Goal: Information Seeking & Learning: Learn about a topic

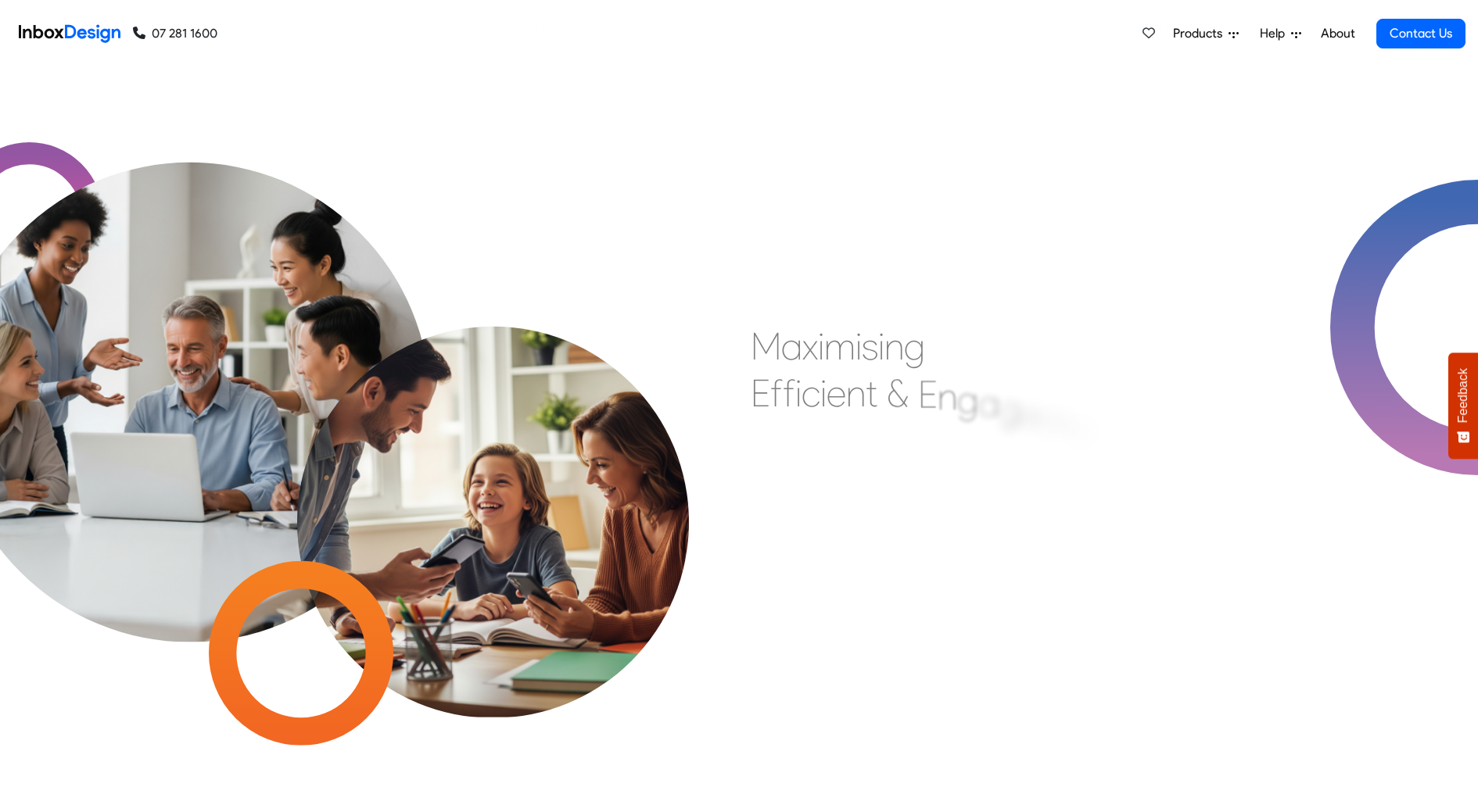
click at [1208, 31] on span "Products" at bounding box center [1200, 34] width 55 height 19
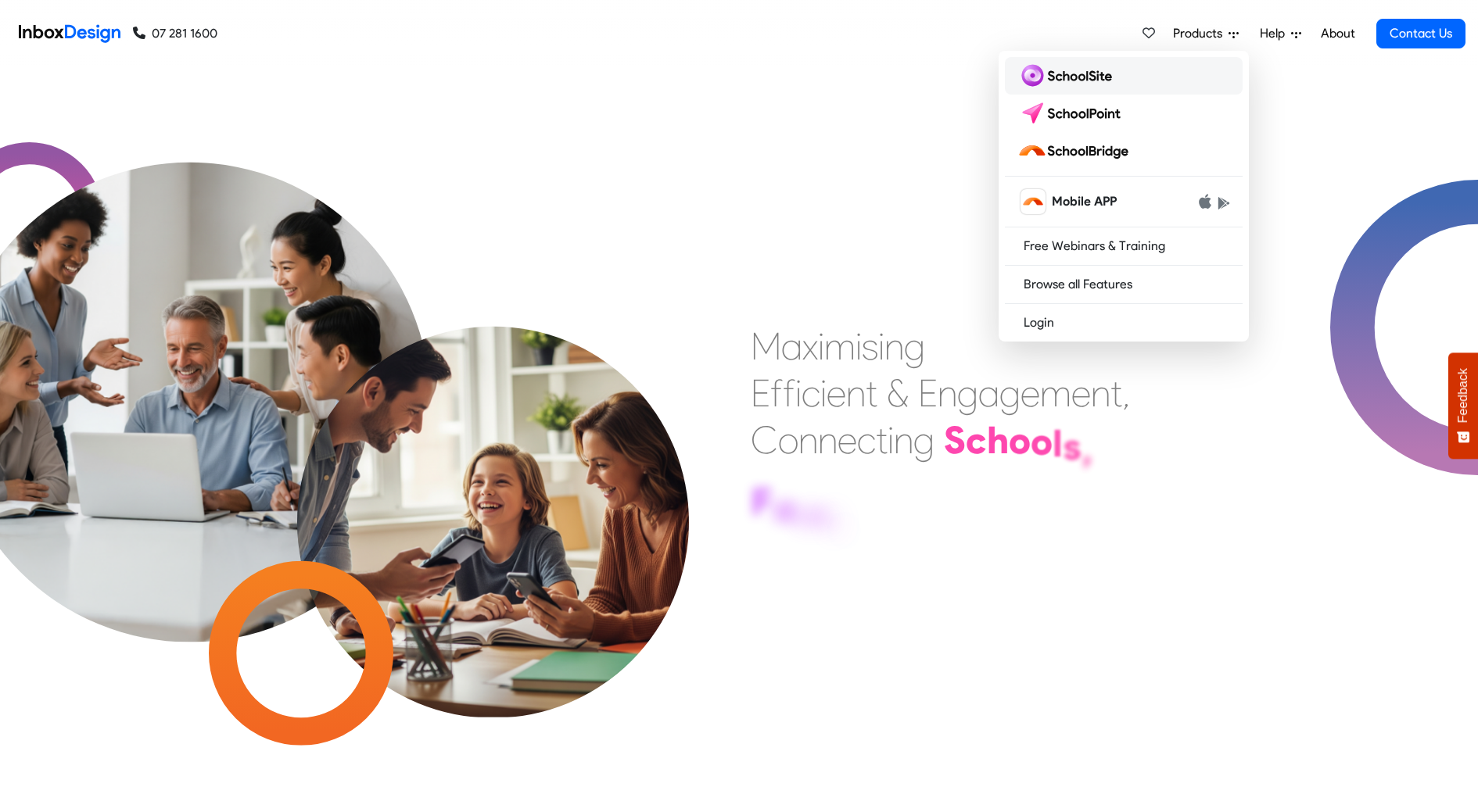
click at [1126, 80] on link at bounding box center [1124, 75] width 237 height 37
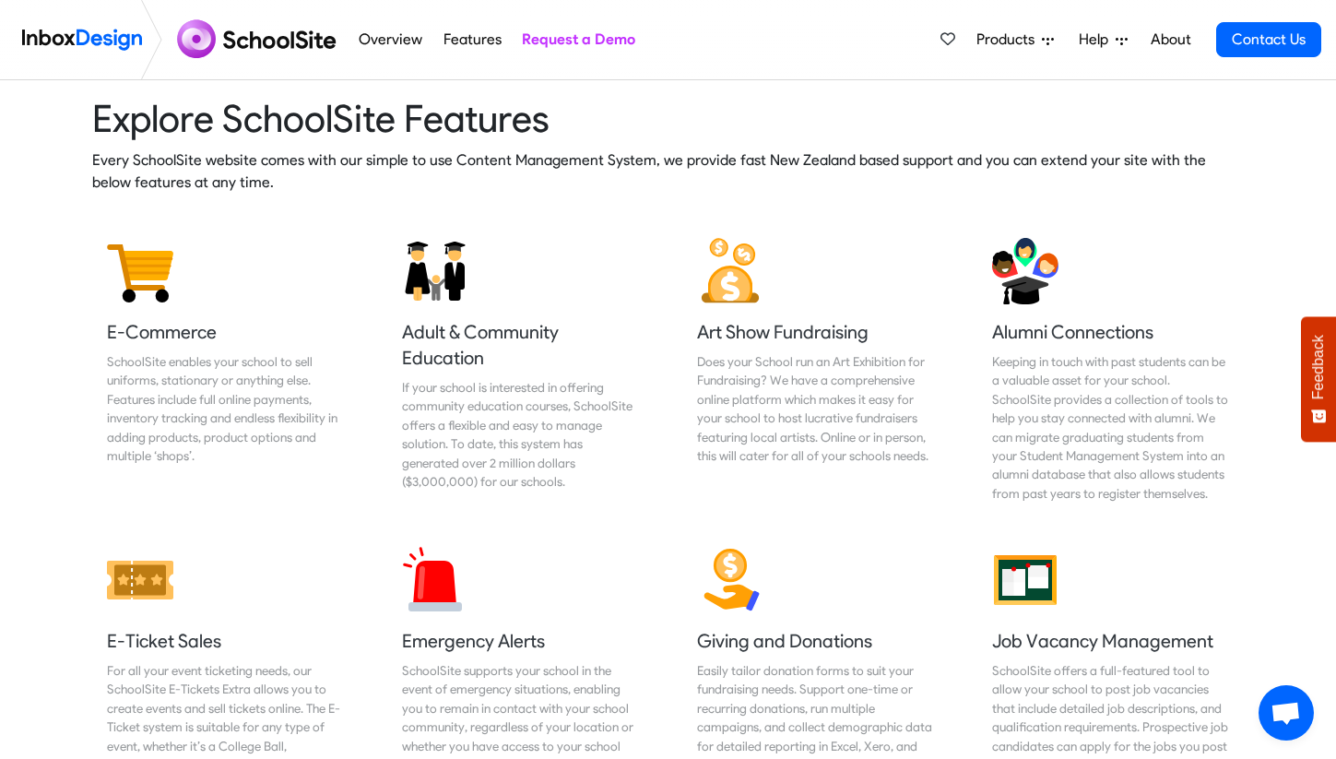
scroll to position [2329, 0]
click at [470, 351] on h5 "Adult & Community Education" at bounding box center [521, 346] width 238 height 52
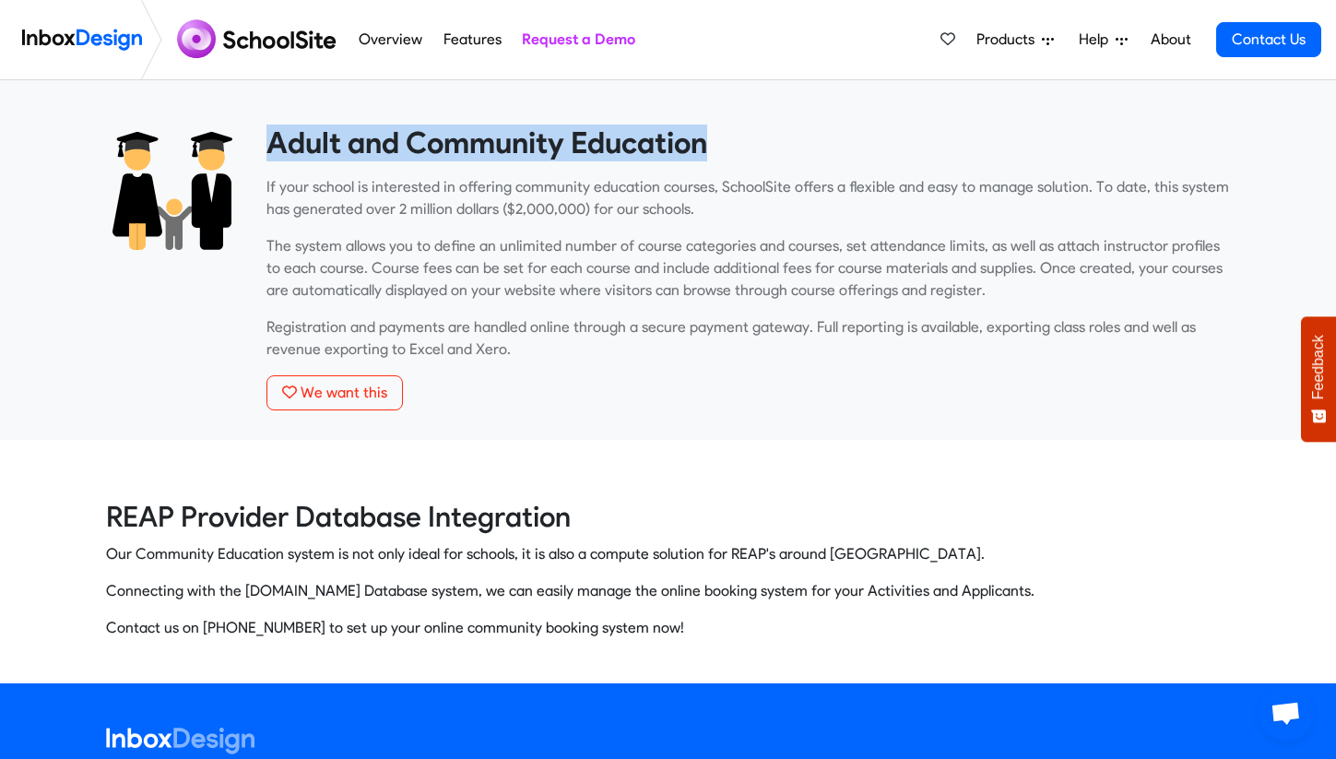
drag, startPoint x: 266, startPoint y: 138, endPoint x: 709, endPoint y: 130, distance: 443.6
click at [709, 130] on heading "Adult and Community Education" at bounding box center [749, 142] width 965 height 37
copy heading "Adult and Community Education"
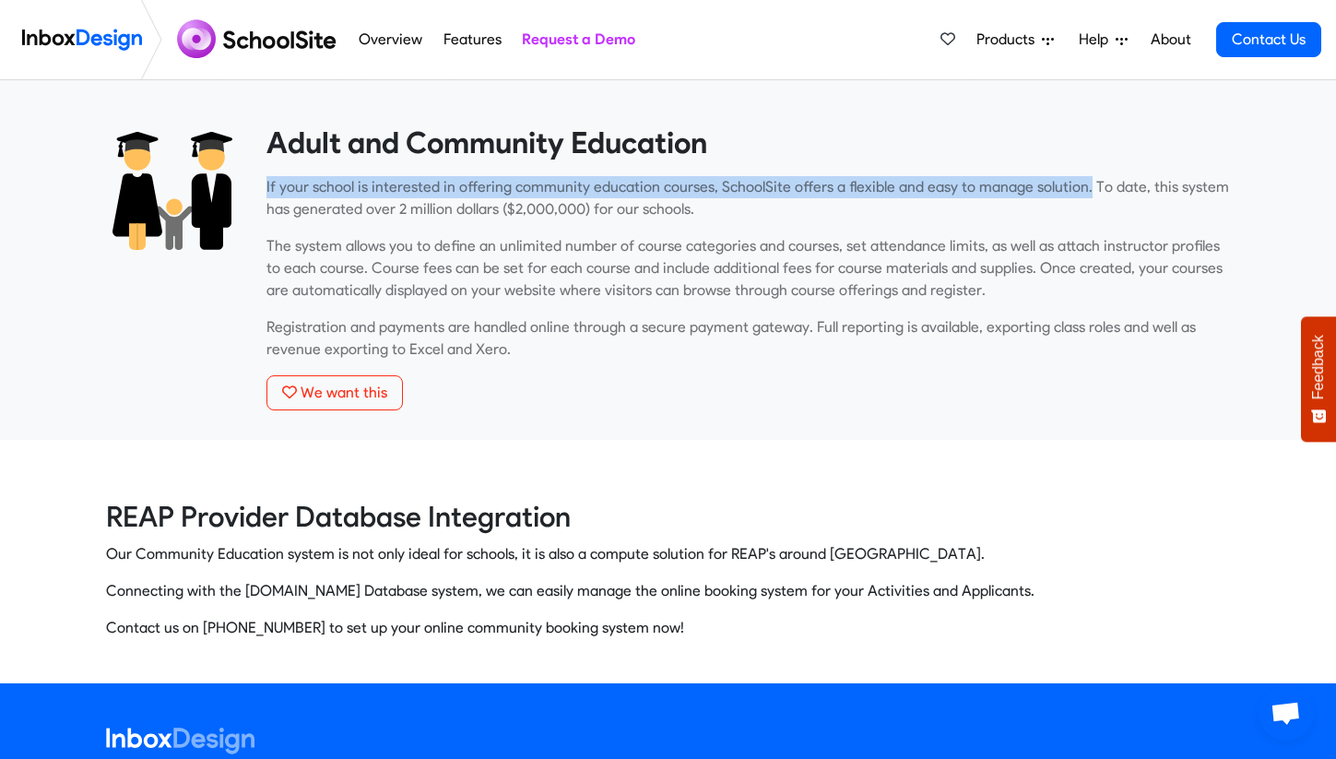
drag, startPoint x: 1072, startPoint y: 189, endPoint x: 258, endPoint y: 189, distance: 813.3
click at [258, 189] on div "Adult and Community Education If your school is interested in offering communit…" at bounding box center [749, 281] width 992 height 315
copy p "If your school is interested in offering community education courses, SchoolSit…"
click at [995, 37] on span "Products" at bounding box center [1009, 40] width 65 height 22
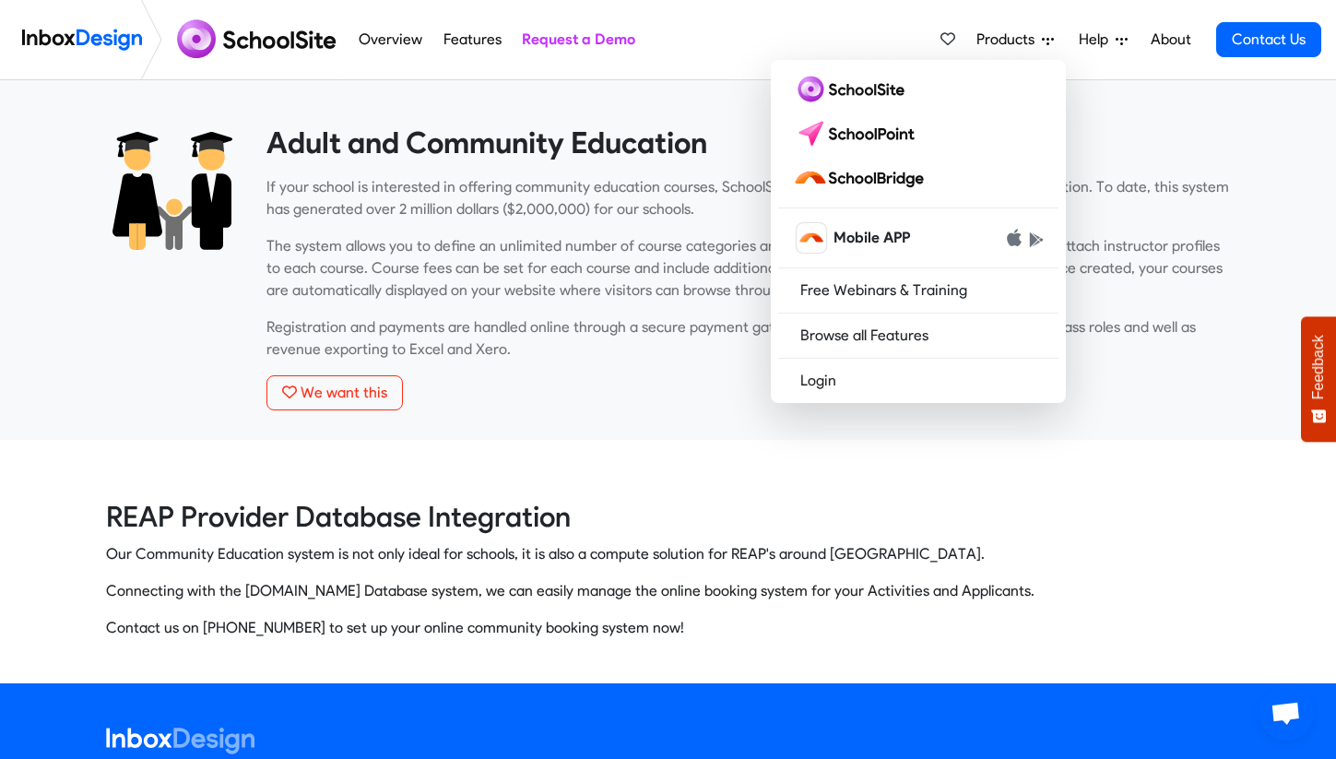
click at [347, 62] on div at bounding box center [182, 39] width 334 height 79
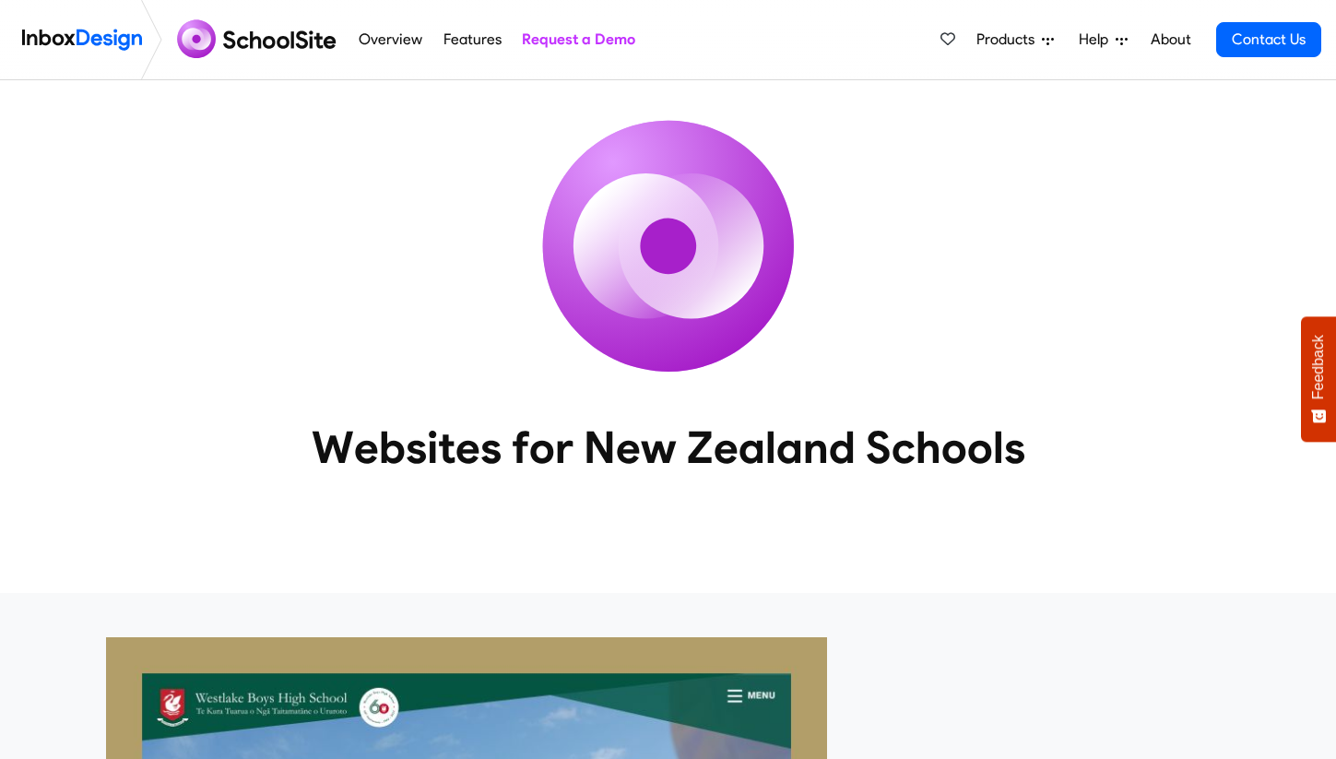
scroll to position [2329, 0]
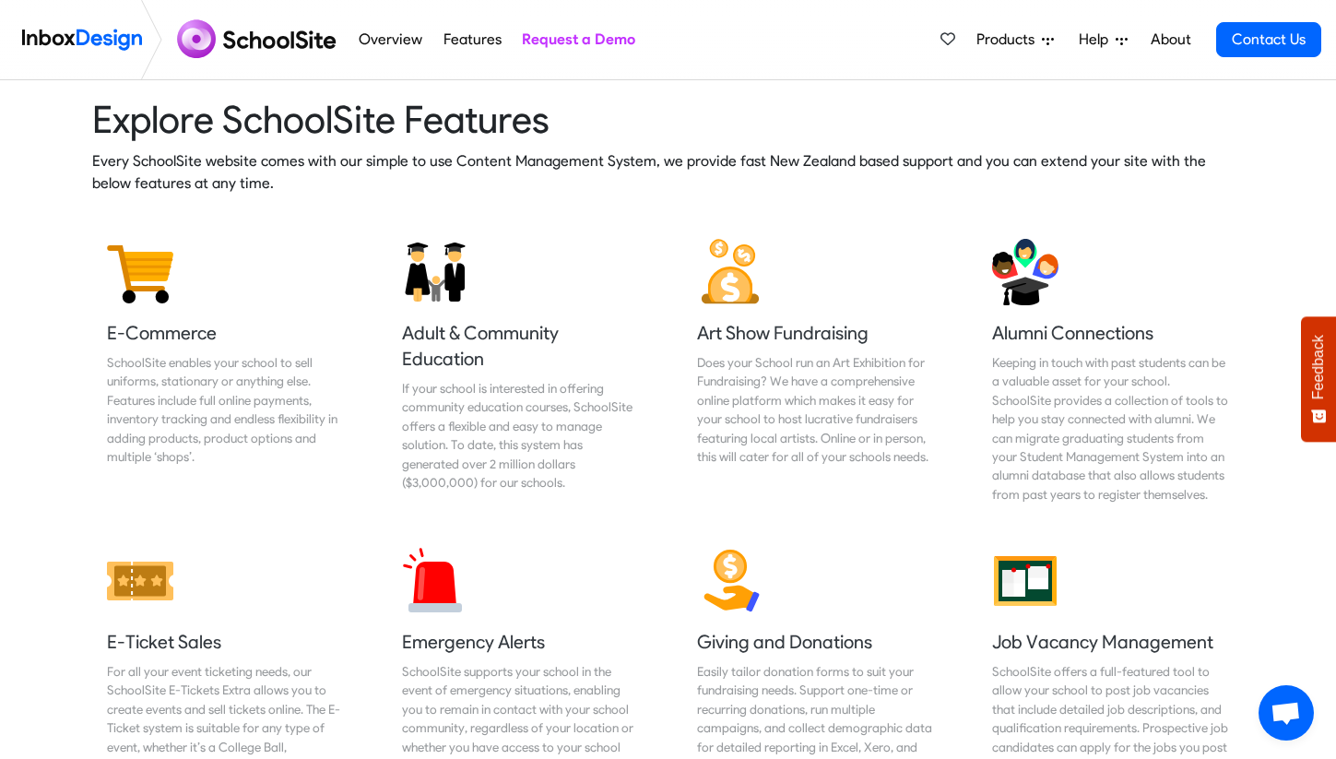
click at [1001, 41] on span "Products" at bounding box center [1009, 40] width 65 height 22
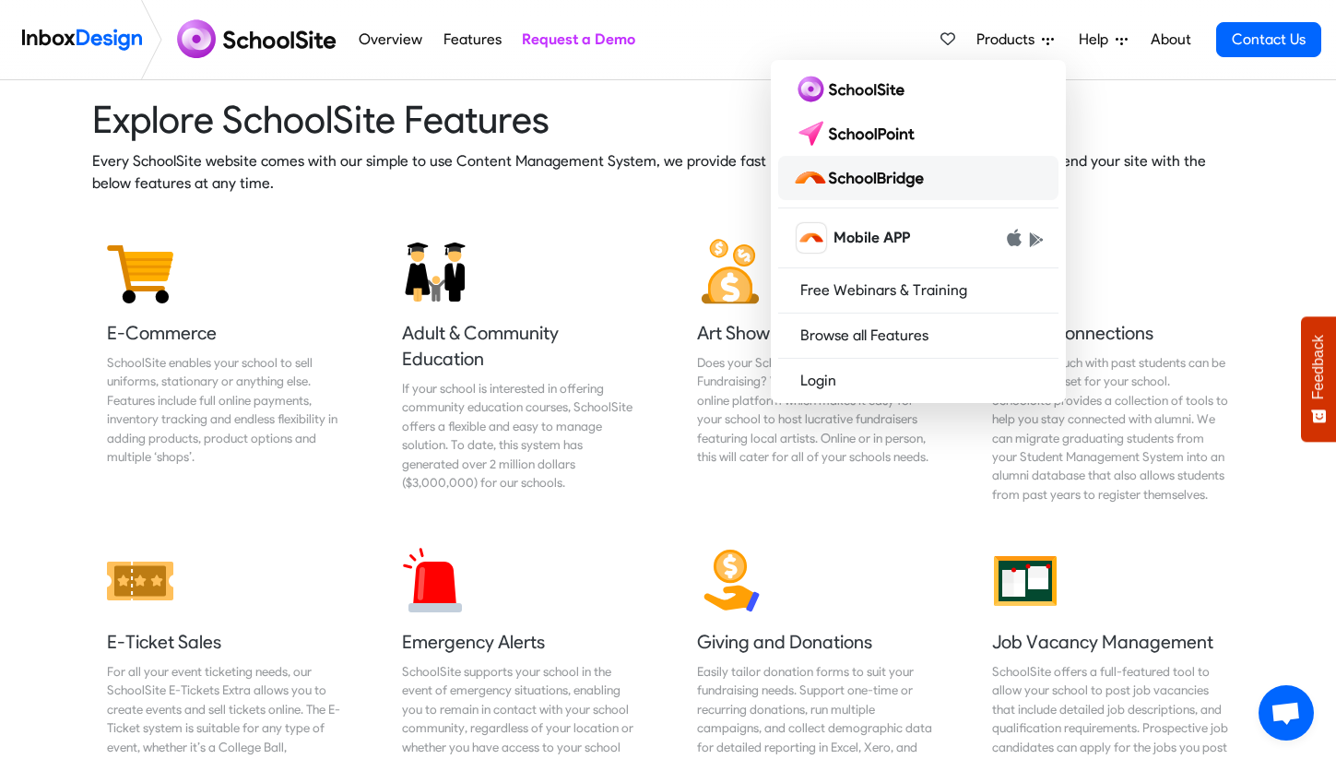
click at [967, 163] on link at bounding box center [918, 178] width 280 height 44
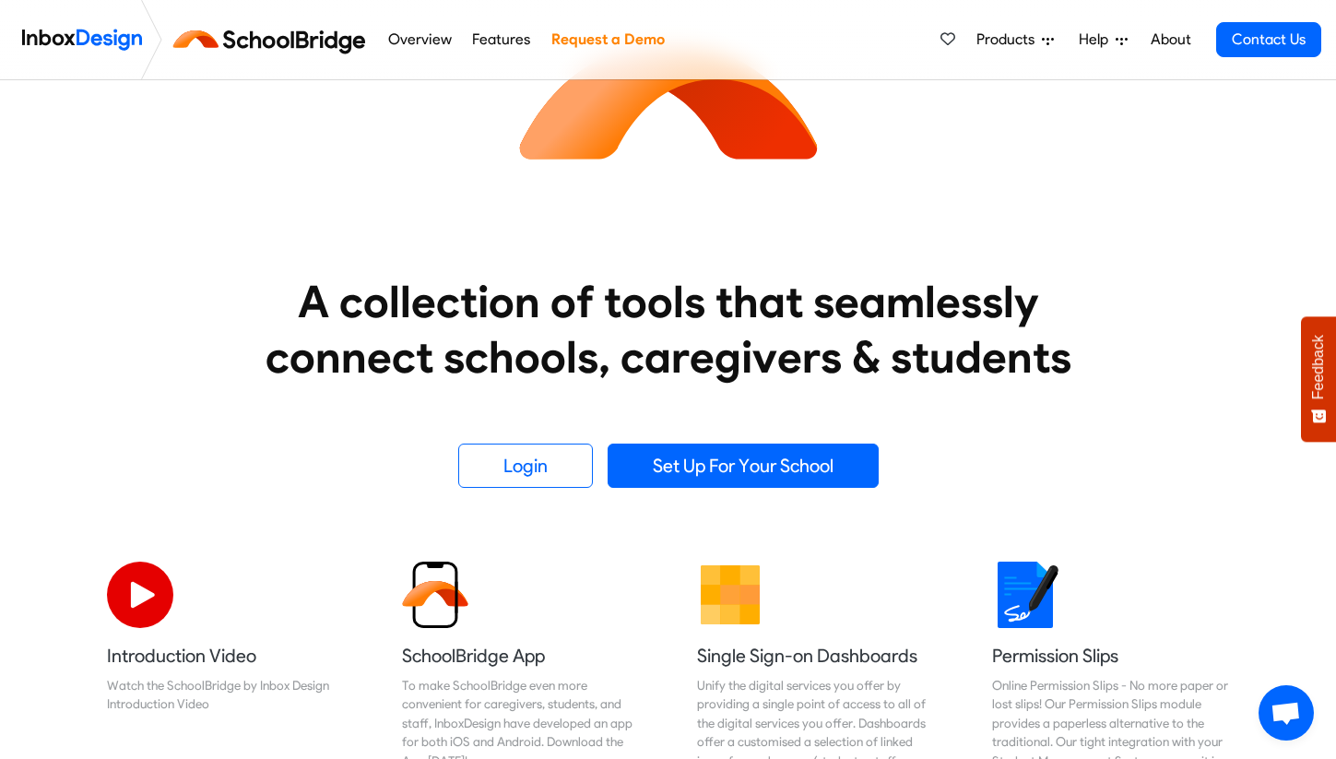
scroll to position [148, 0]
